Goal: Task Accomplishment & Management: Use online tool/utility

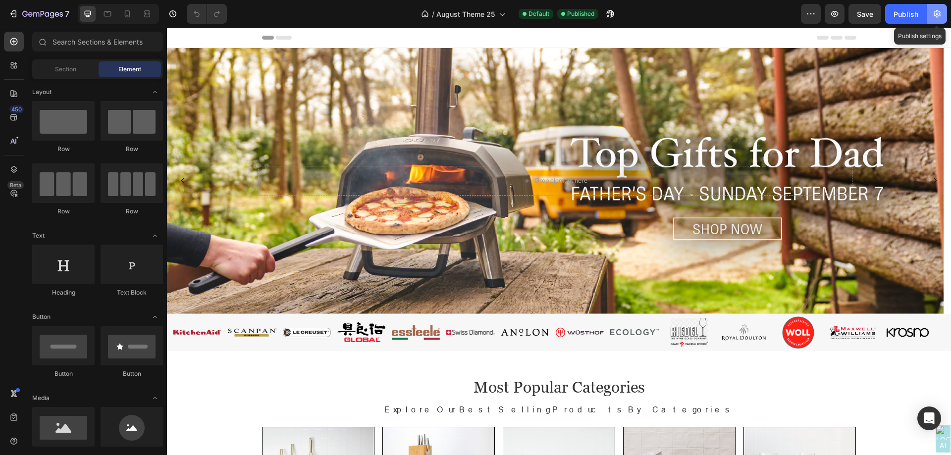
click at [937, 13] on icon "button" at bounding box center [937, 13] width 7 height 7
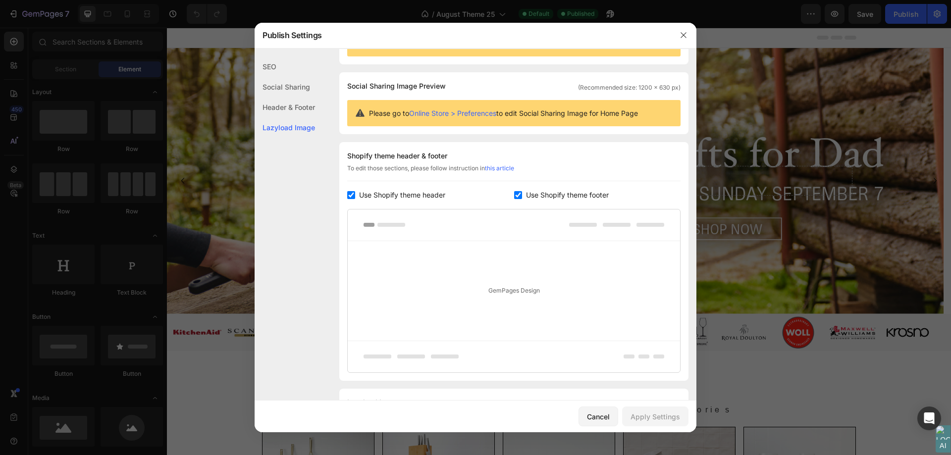
scroll to position [104, 0]
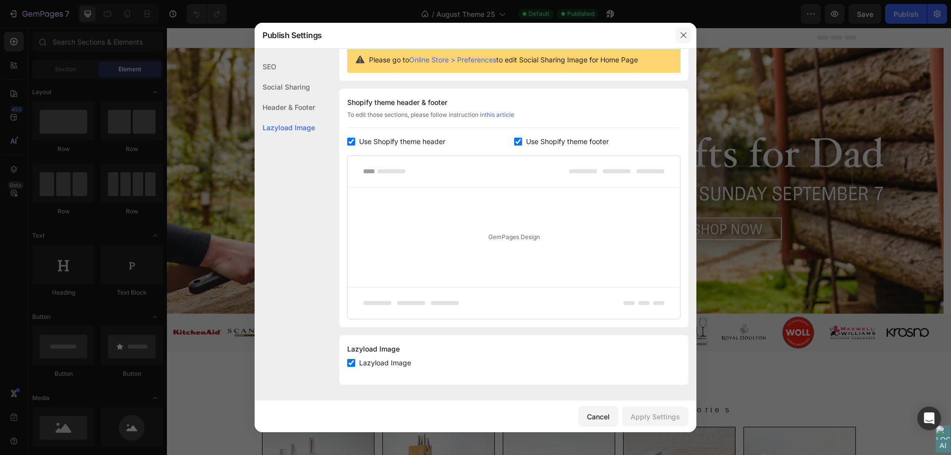
click at [684, 38] on icon "button" at bounding box center [684, 35] width 8 height 8
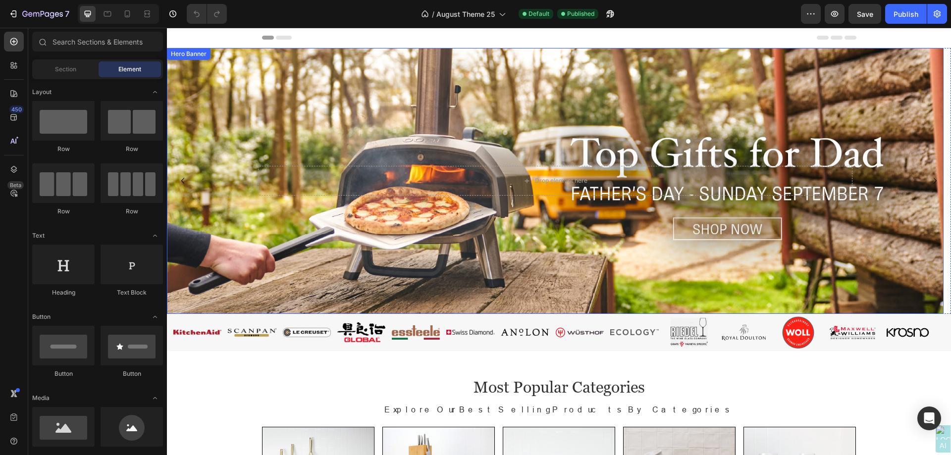
click at [191, 55] on div "Hero Banner" at bounding box center [189, 54] width 40 height 9
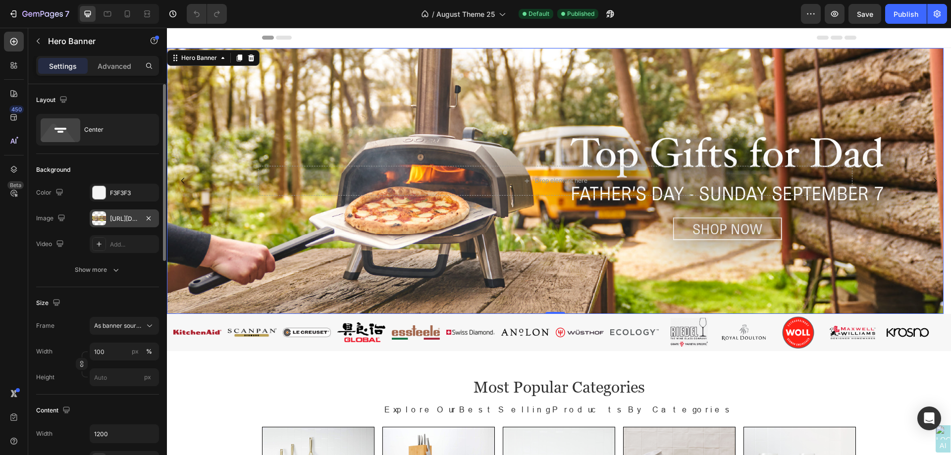
click at [119, 217] on div "[URL][DOMAIN_NAME]" at bounding box center [124, 219] width 29 height 9
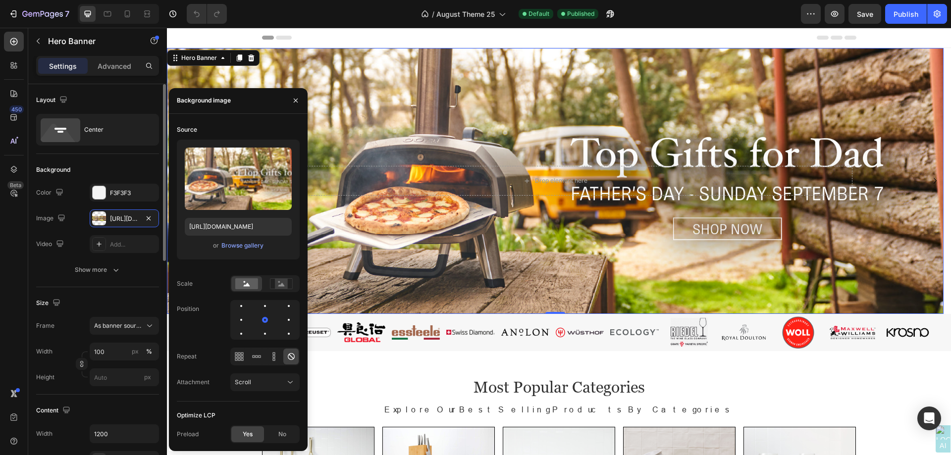
click at [118, 163] on div "Background" at bounding box center [97, 170] width 123 height 16
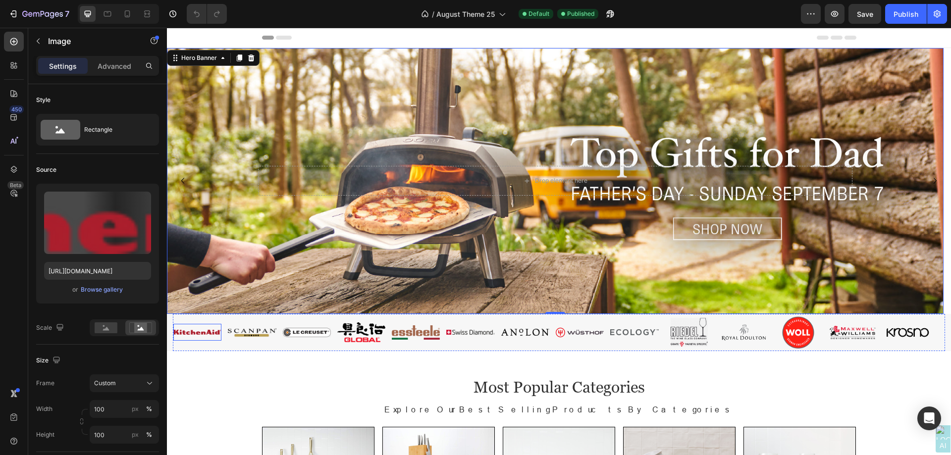
click at [196, 332] on img at bounding box center [197, 332] width 48 height 5
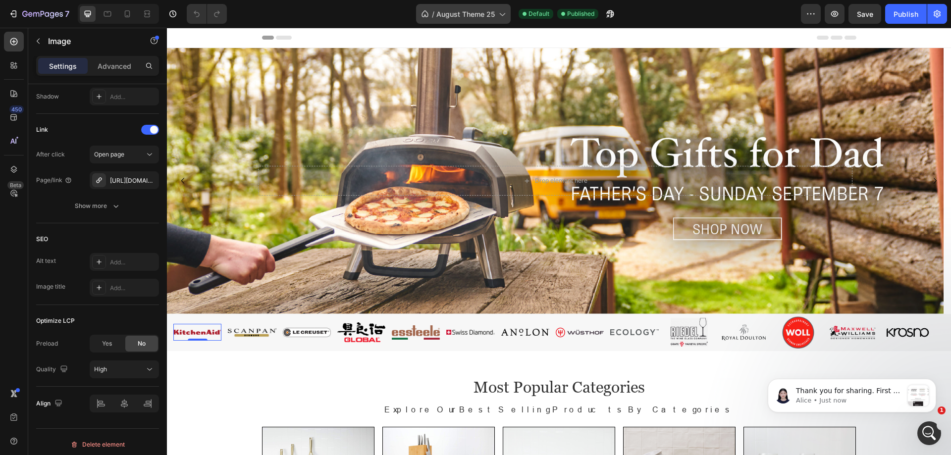
scroll to position [0, 0]
